Goal: Obtain resource: Obtain resource

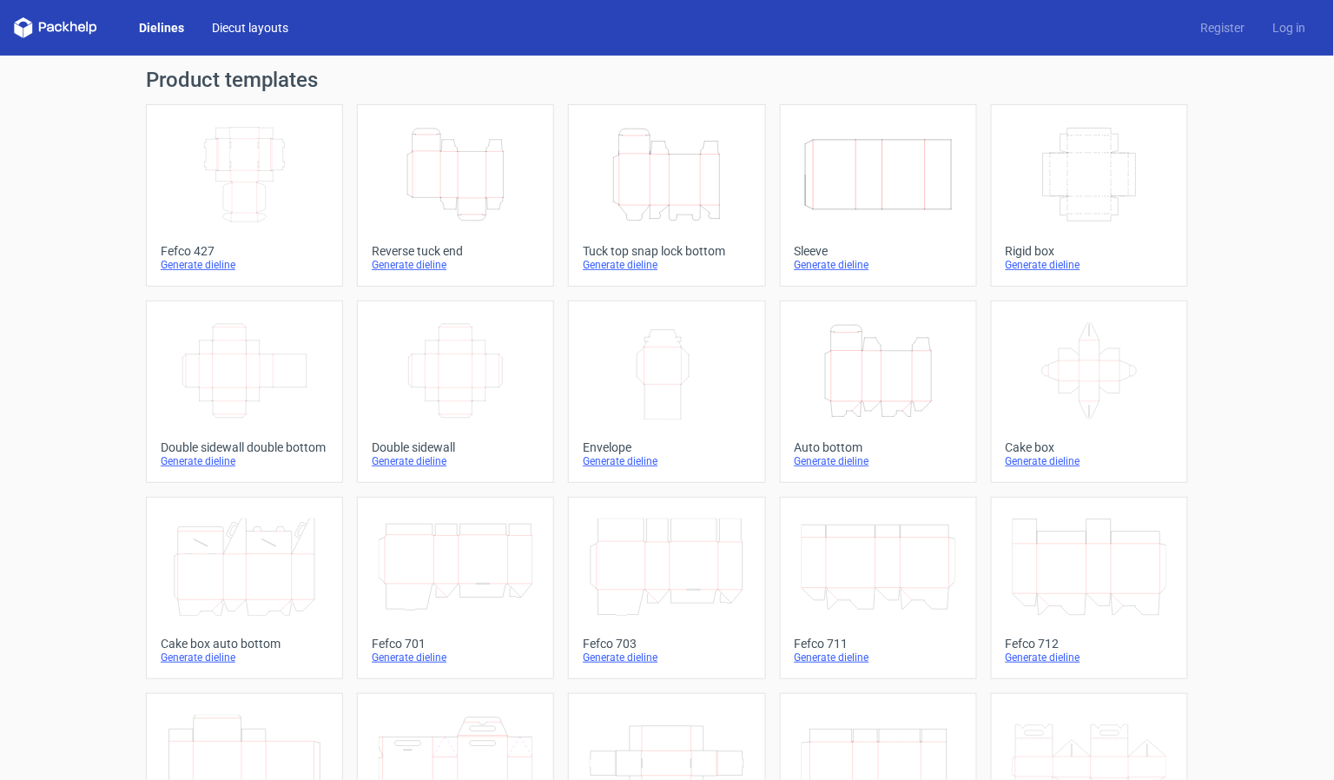
click at [255, 22] on link "Diecut layouts" at bounding box center [250, 27] width 104 height 17
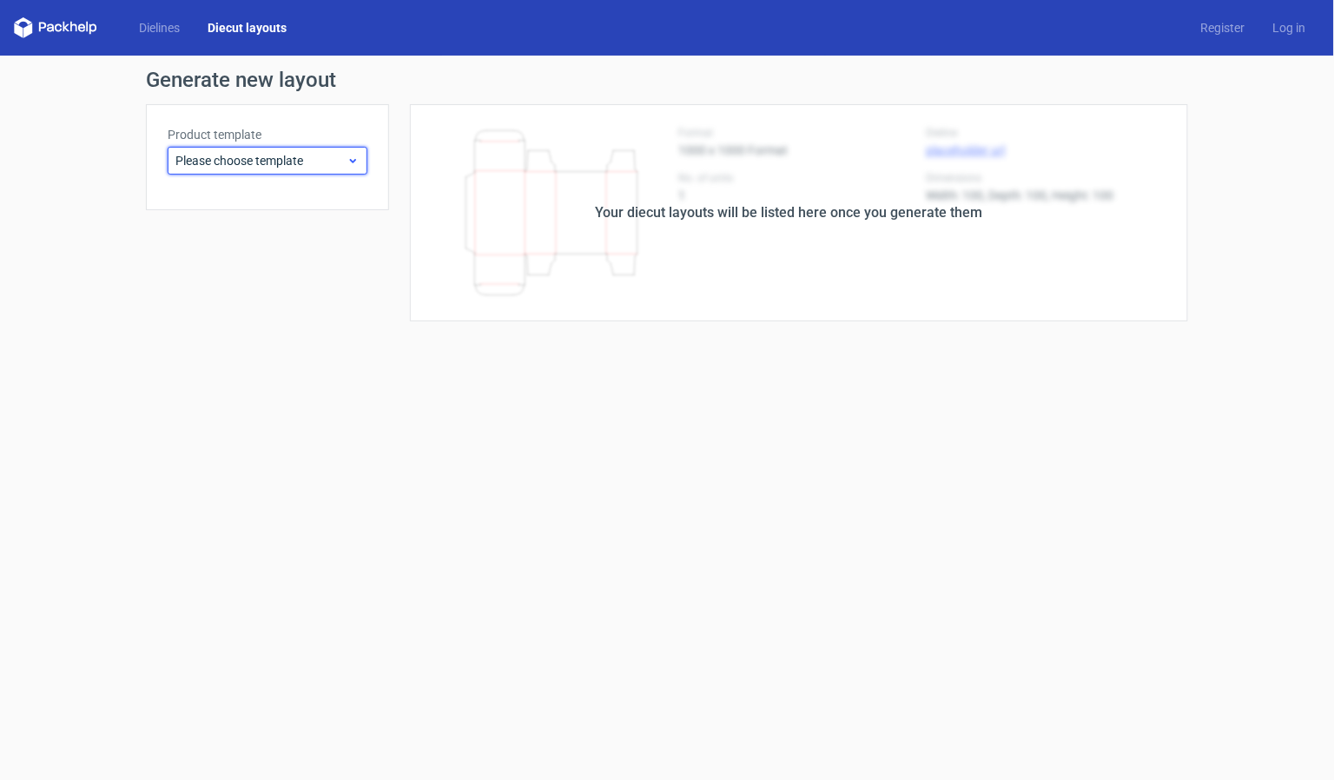
click at [276, 162] on span "Please choose template" at bounding box center [260, 160] width 171 height 17
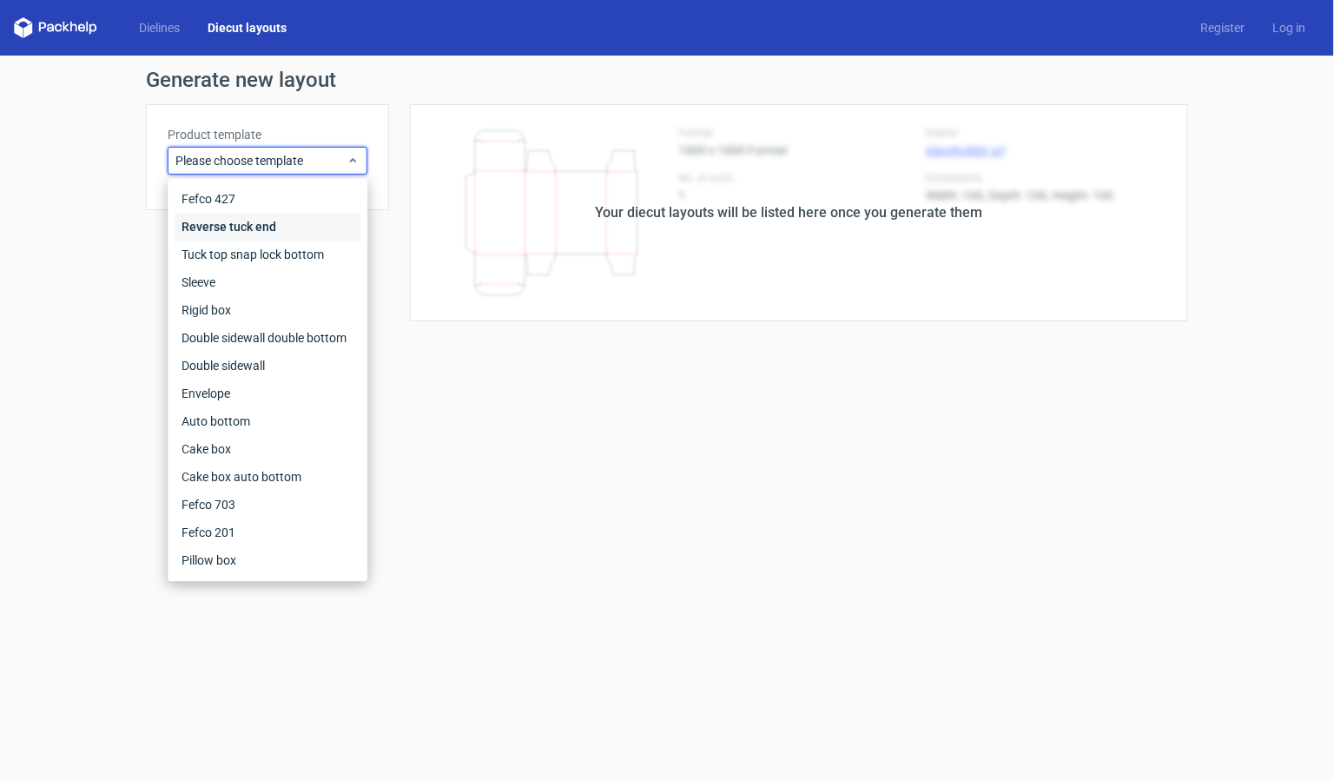
click at [217, 227] on div "Reverse tuck end" at bounding box center [268, 228] width 186 height 28
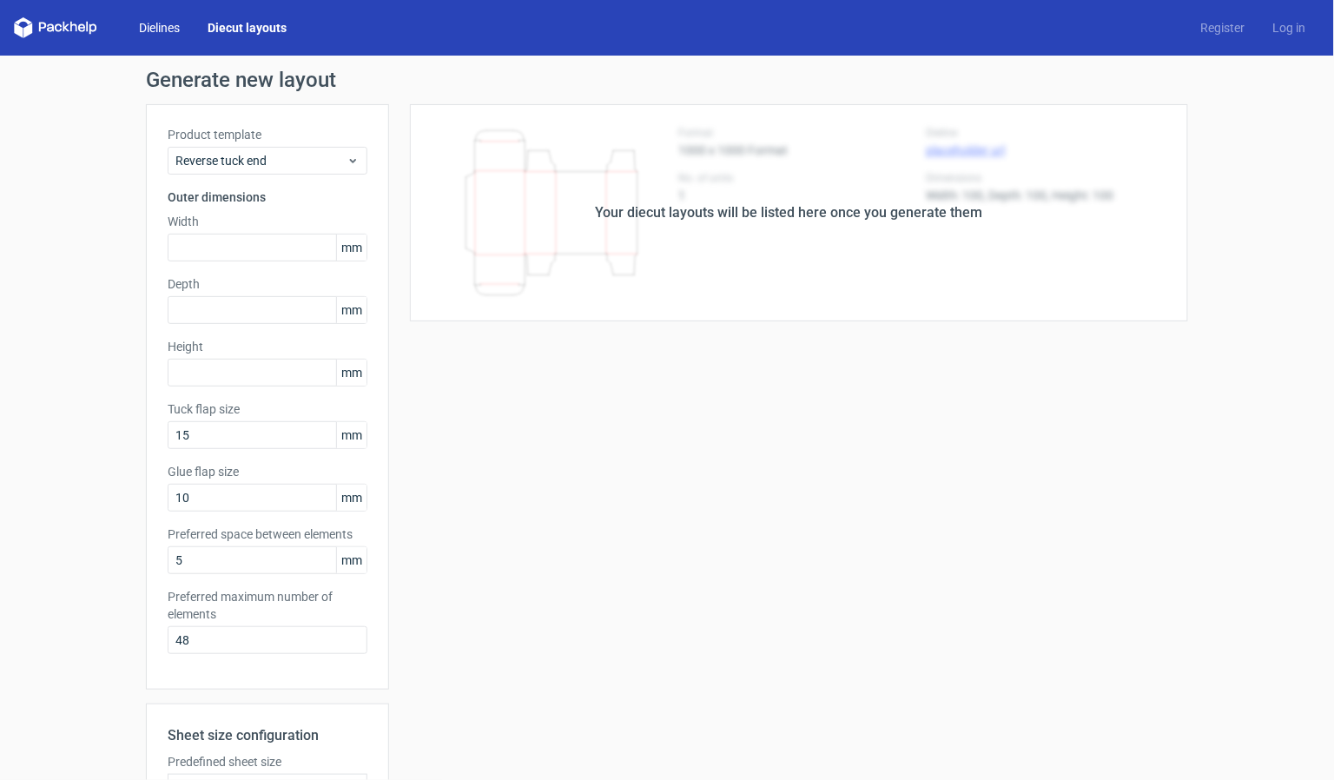
click at [163, 27] on link "Dielines" at bounding box center [159, 27] width 69 height 17
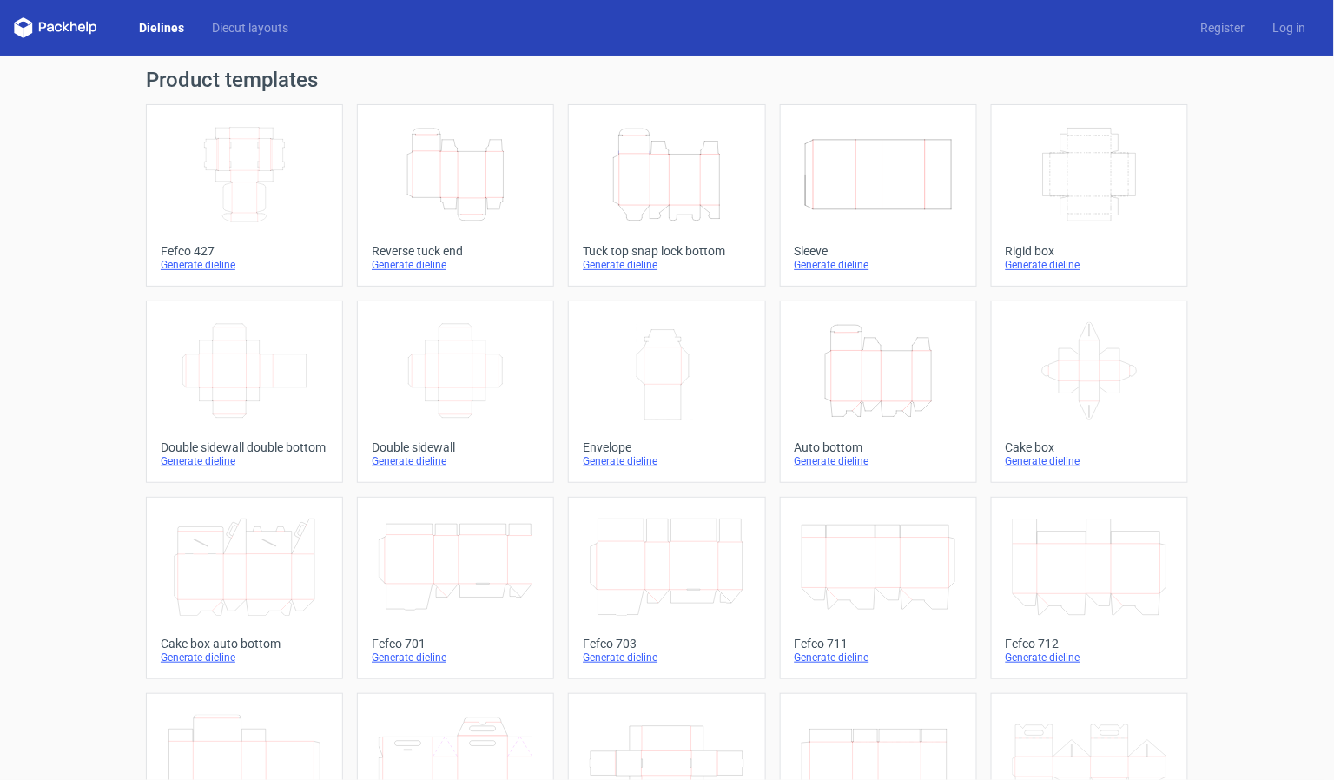
click at [63, 23] on polygon at bounding box center [66, 27] width 7 height 10
